Goal: Check status: Check status

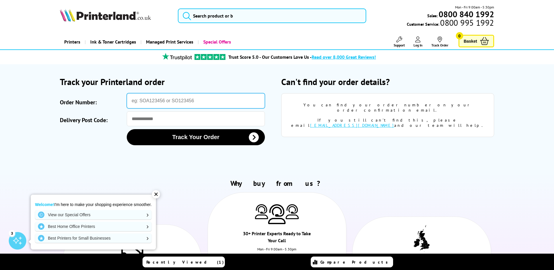
click at [157, 102] on input "Order Number:" at bounding box center [196, 100] width 138 height 15
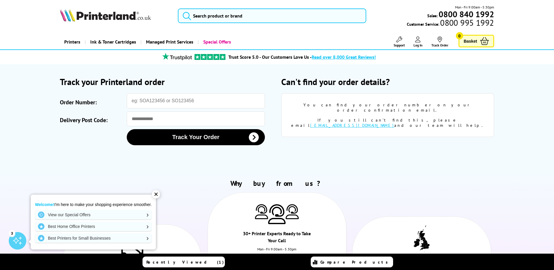
click at [414, 42] on link "Log In" at bounding box center [418, 42] width 9 height 11
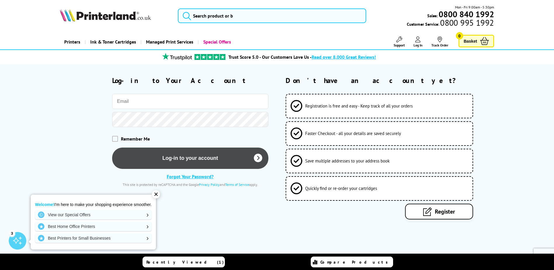
type input "[PERSON_NAME][EMAIL_ADDRESS][DOMAIN_NAME]"
click at [186, 160] on button "Log-in to your account" at bounding box center [190, 158] width 156 height 21
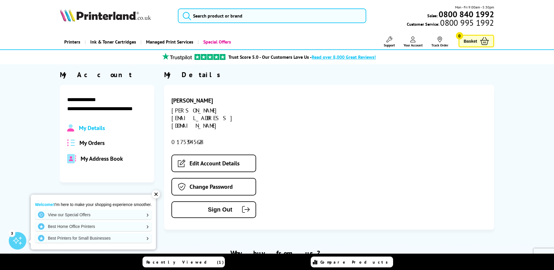
click at [95, 145] on span "My Orders" at bounding box center [91, 143] width 25 height 8
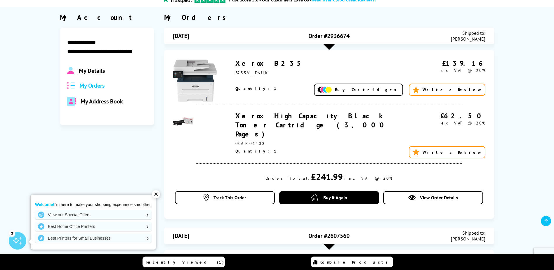
scroll to position [58, 0]
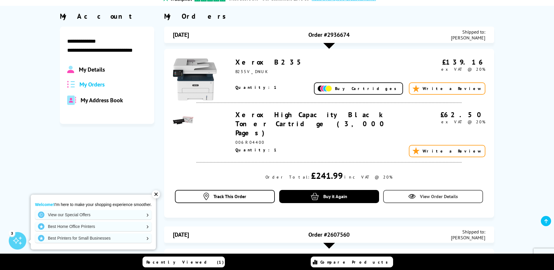
click at [429, 193] on span "View Order Details" at bounding box center [439, 196] width 38 height 6
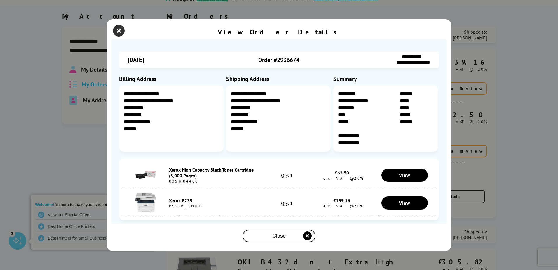
click at [117, 29] on icon "close modal" at bounding box center [119, 31] width 12 height 12
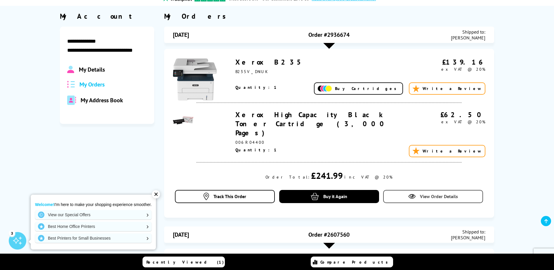
click at [421, 193] on span "View Order Details" at bounding box center [439, 196] width 38 height 6
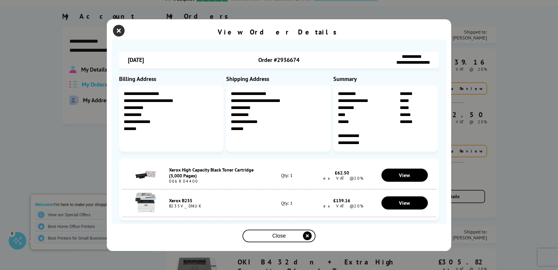
click at [117, 29] on icon "close modal" at bounding box center [119, 31] width 12 height 12
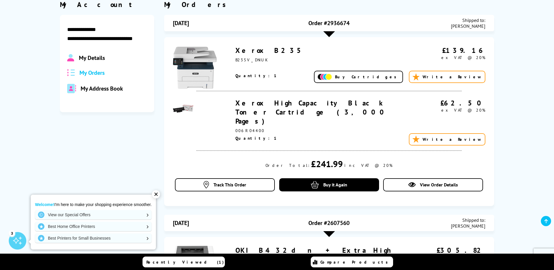
scroll to position [146, 0]
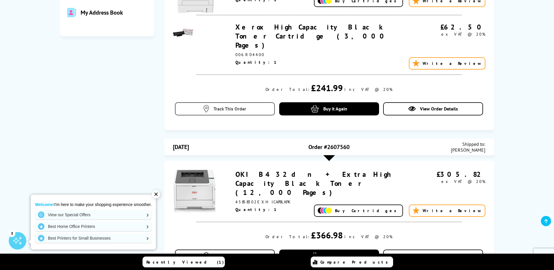
click at [238, 106] on span "Track This Order" at bounding box center [230, 109] width 33 height 6
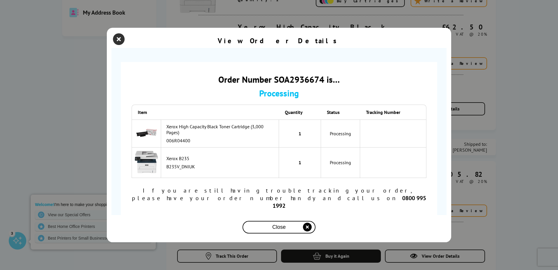
click at [122, 45] on icon "close modal" at bounding box center [119, 39] width 12 height 12
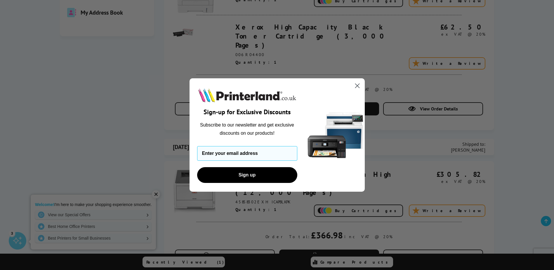
click at [356, 84] on circle "Close dialog" at bounding box center [357, 86] width 10 height 10
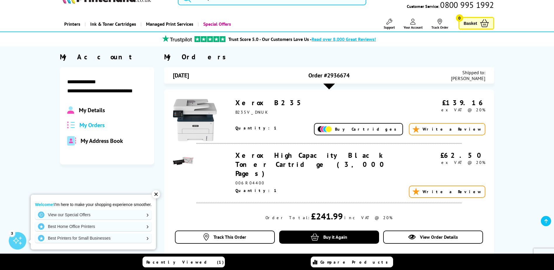
scroll to position [0, 0]
